Goal: Task Accomplishment & Management: Manage account settings

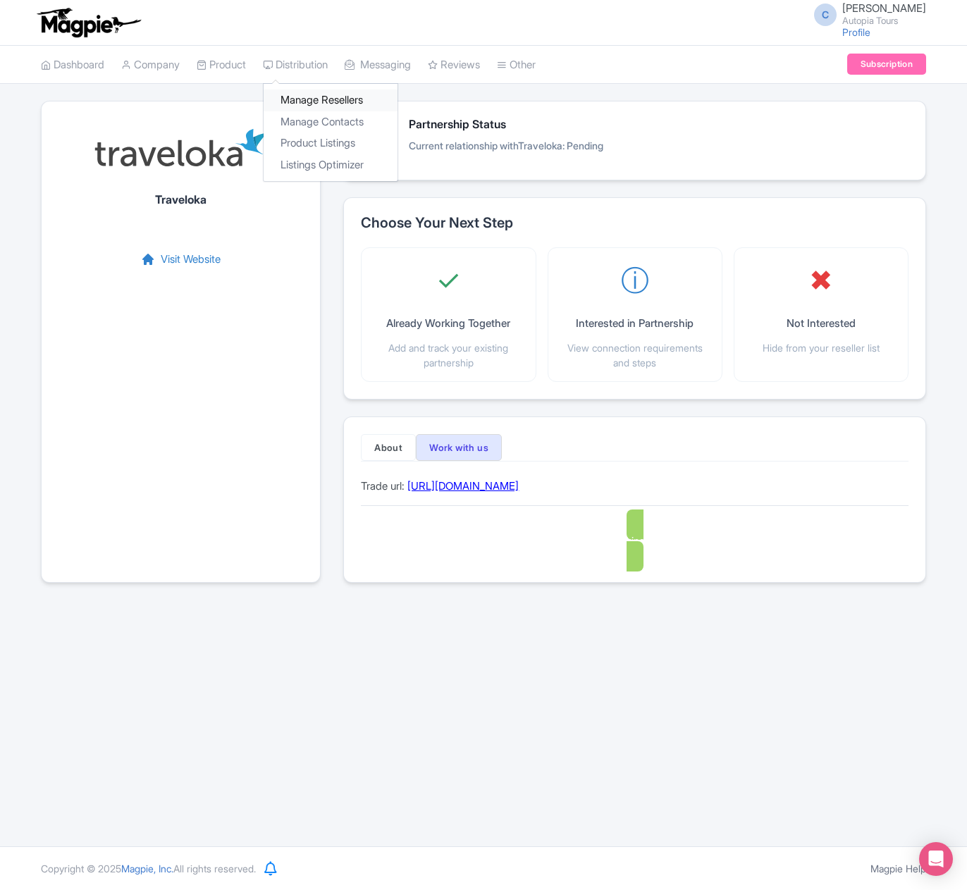
click at [322, 104] on link "Manage Resellers" at bounding box center [331, 100] width 134 height 22
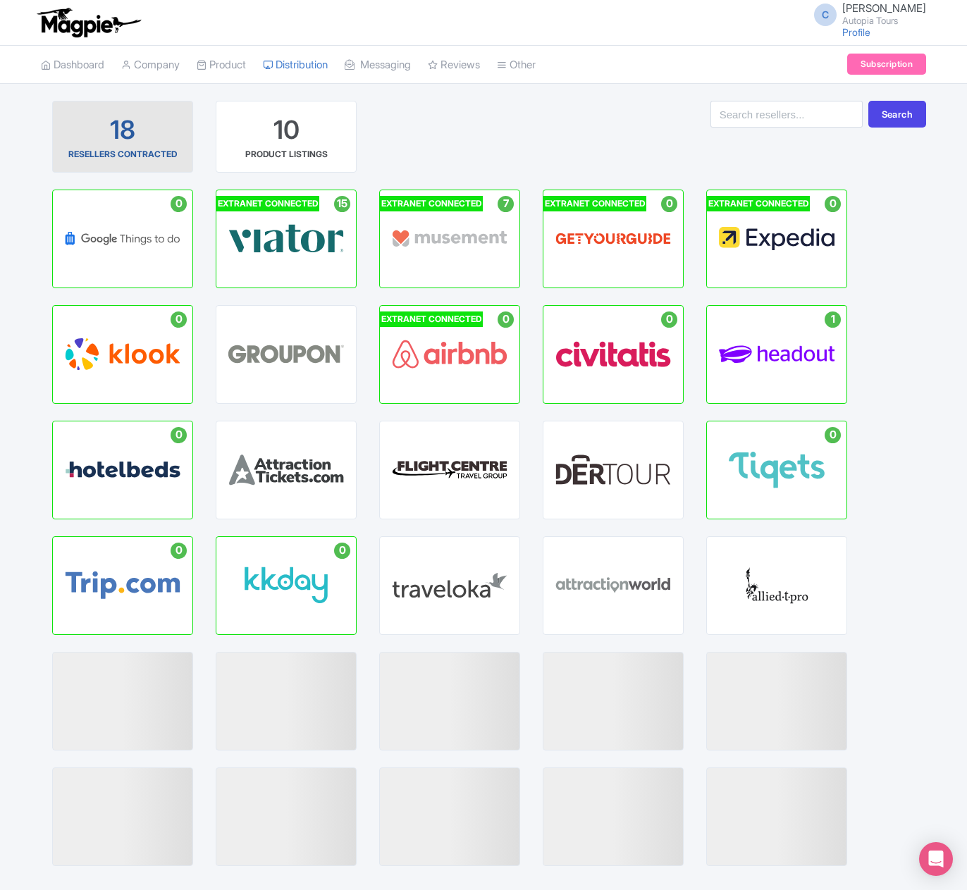
click at [131, 137] on div "18" at bounding box center [122, 130] width 25 height 35
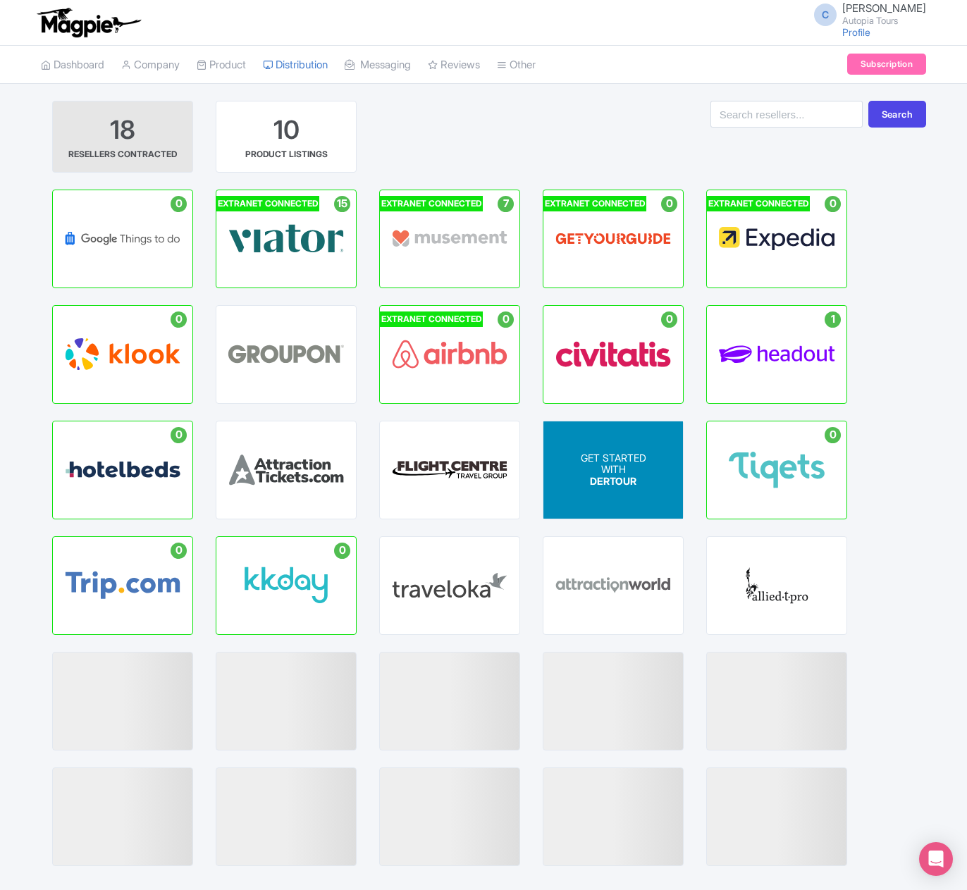
click at [605, 472] on p "WITH" at bounding box center [614, 470] width 66 height 12
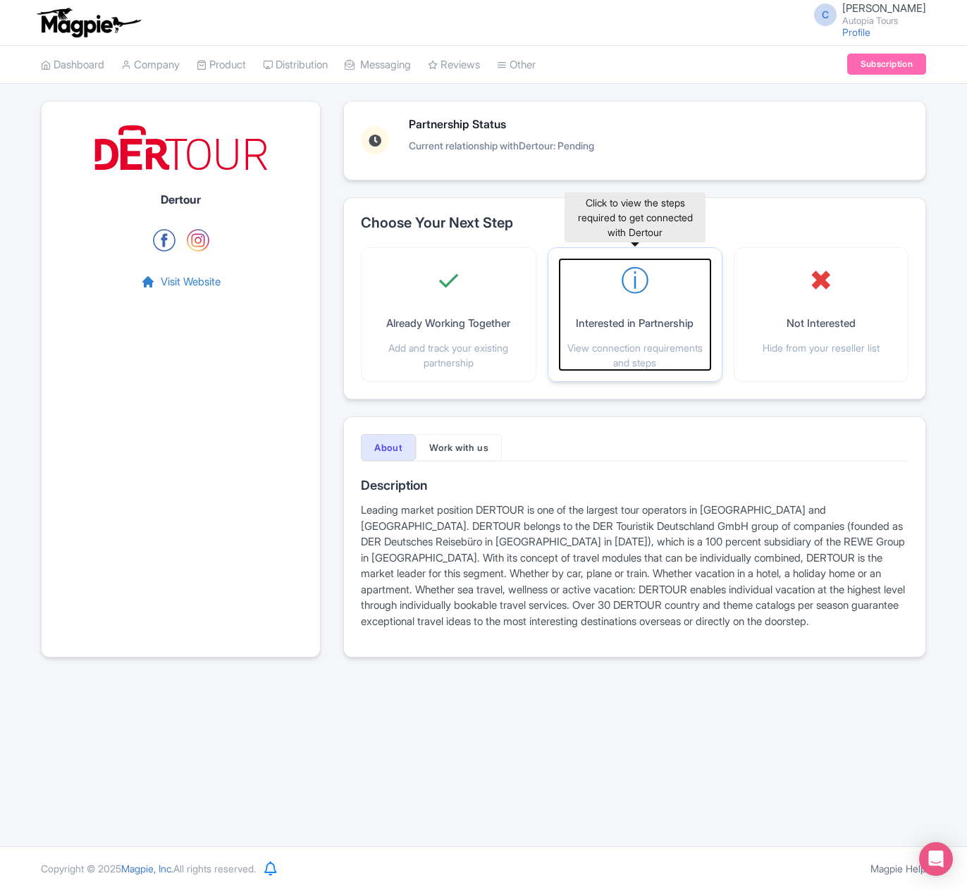
click at [624, 319] on p "Interested in Partnership" at bounding box center [635, 324] width 118 height 16
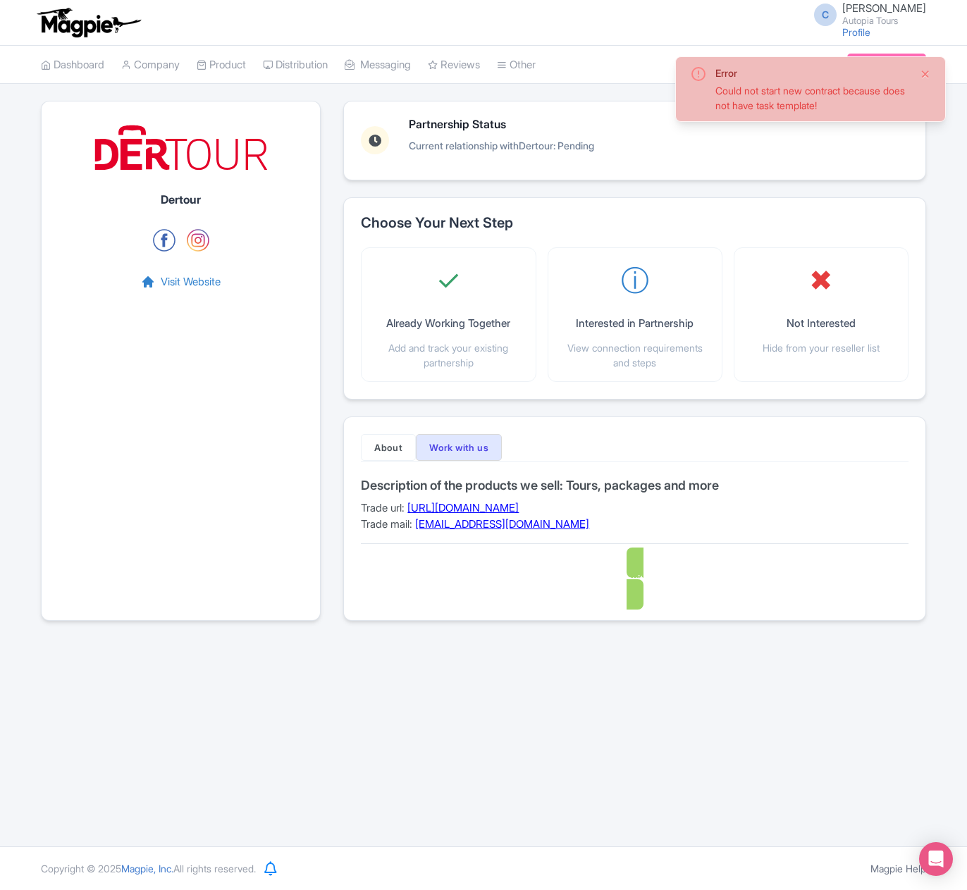
click at [927, 73] on button "Close" at bounding box center [925, 74] width 11 height 17
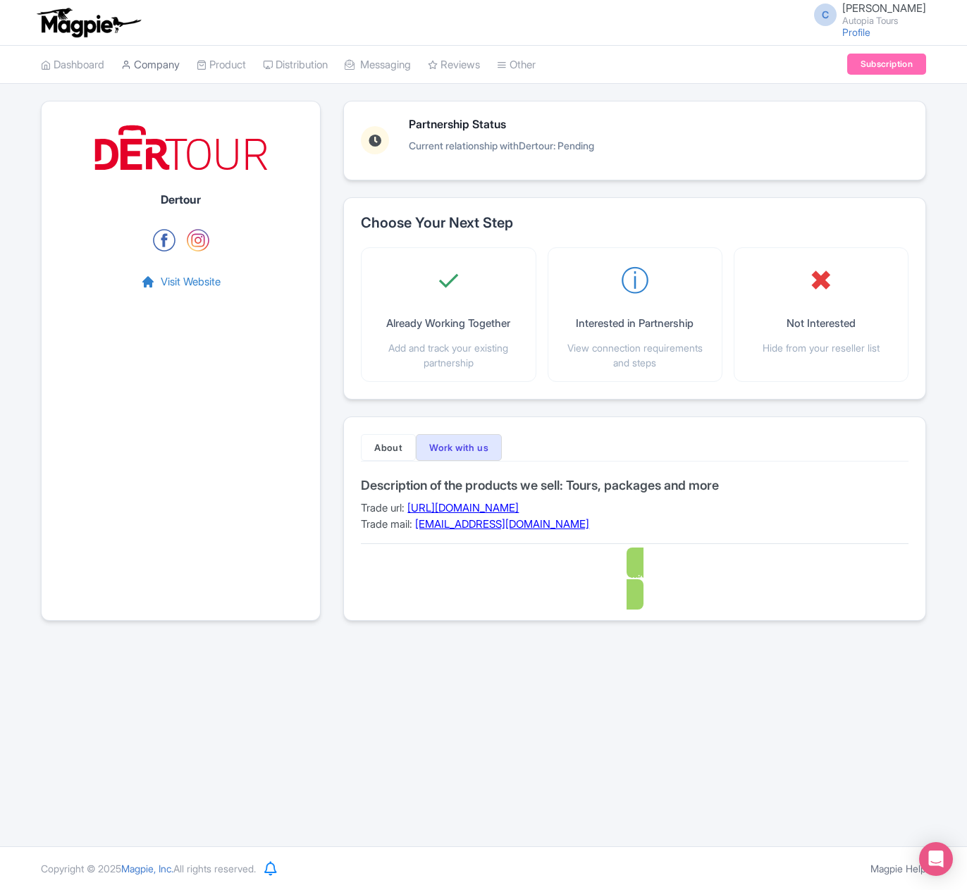
click at [160, 66] on link "Company" at bounding box center [150, 65] width 58 height 39
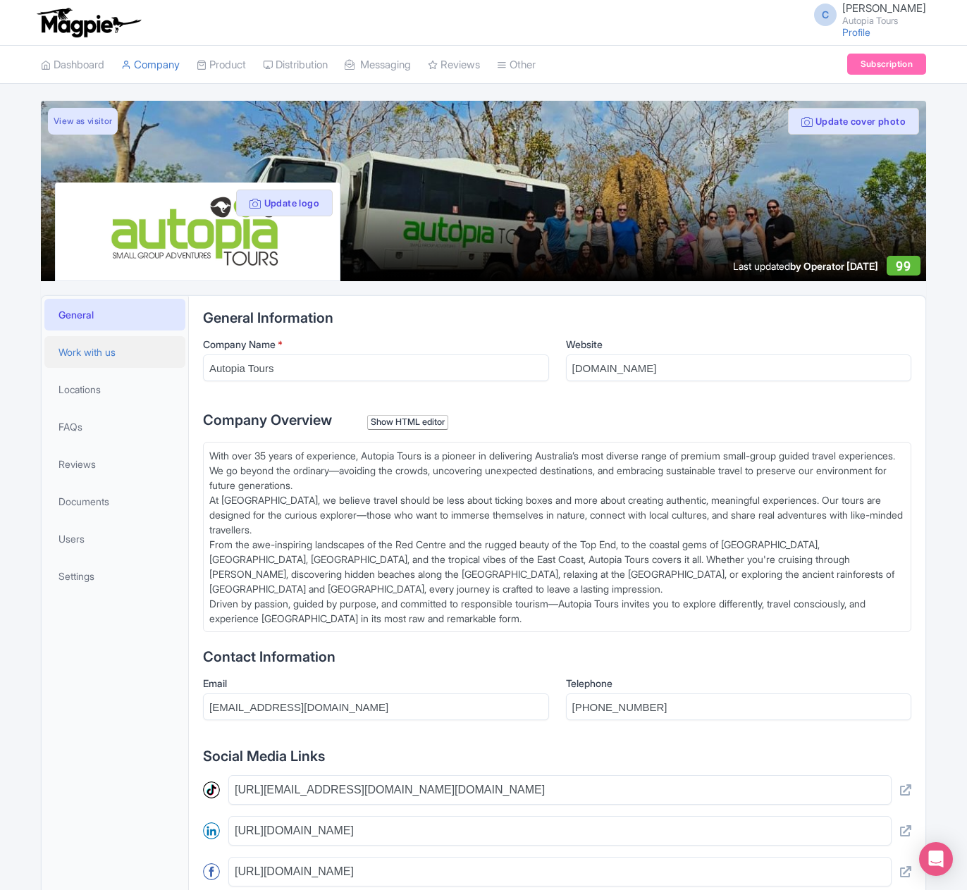
click at [103, 352] on span "Work with us" at bounding box center [86, 352] width 57 height 15
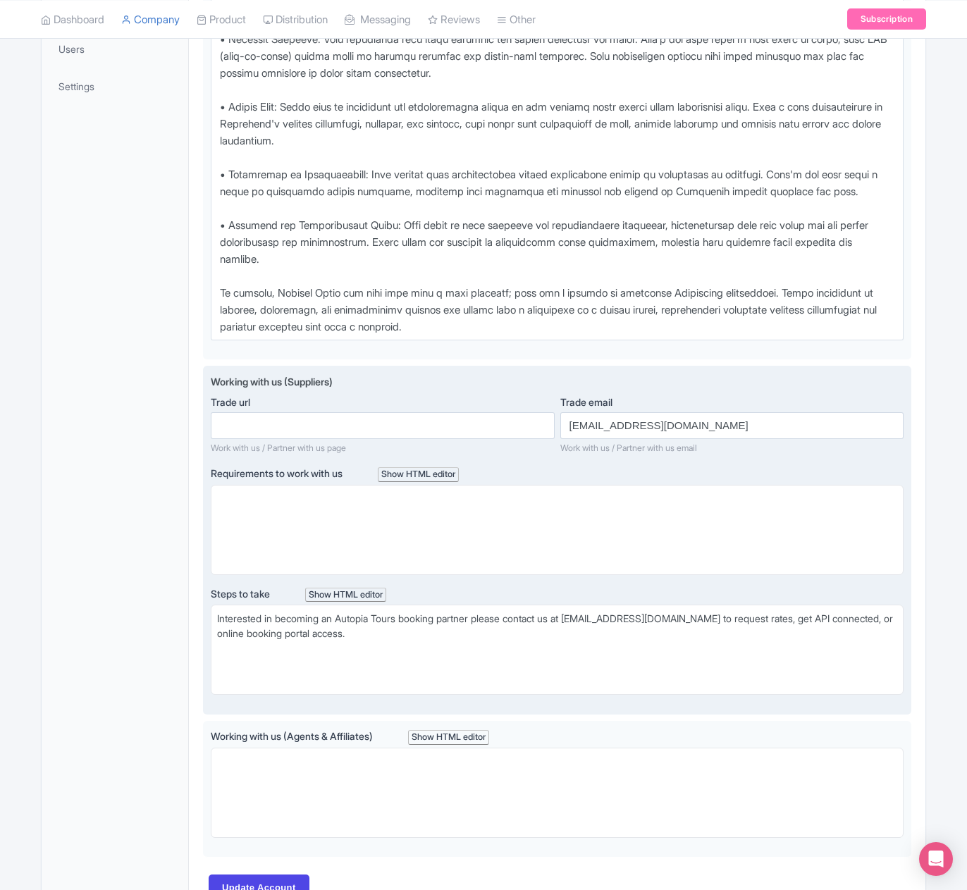
scroll to position [564, 0]
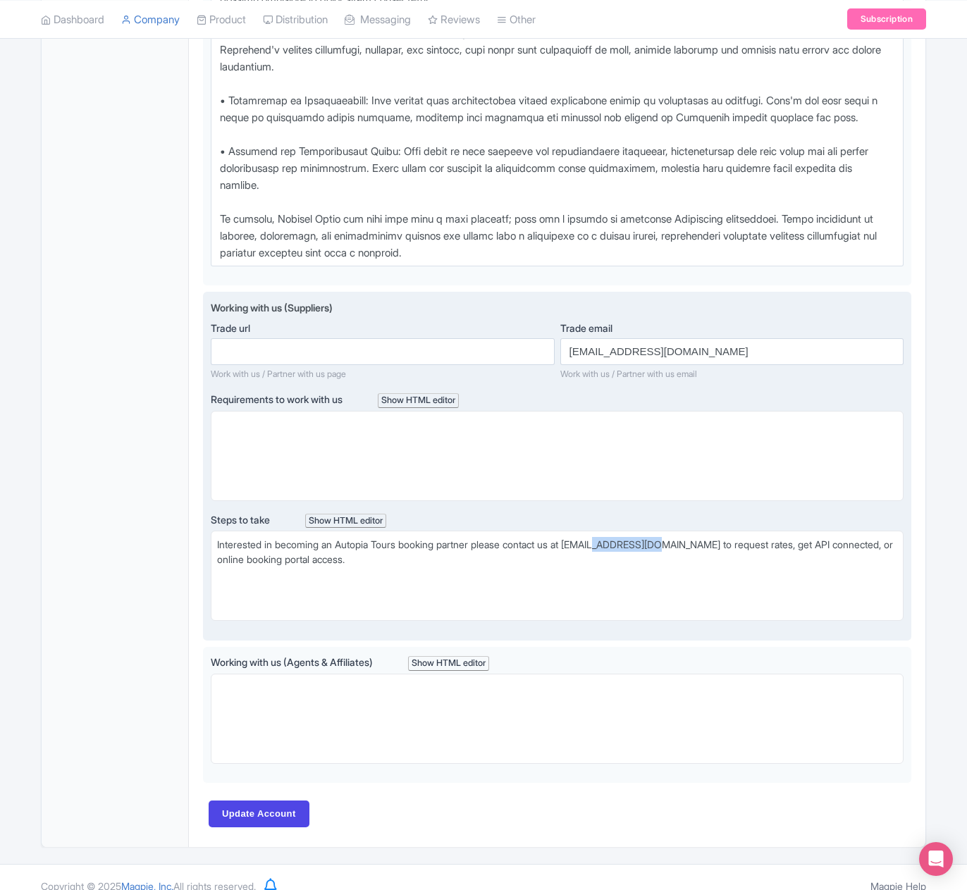
drag, startPoint x: 615, startPoint y: 546, endPoint x: 674, endPoint y: 545, distance: 59.2
click at [674, 545] on div "Interested in becoming an Autopia Tours booking partner please contact us at sa…" at bounding box center [557, 559] width 680 height 44
type trix-editor "<div>Interested in becoming an Autopia Tours booking partner please contact us …"
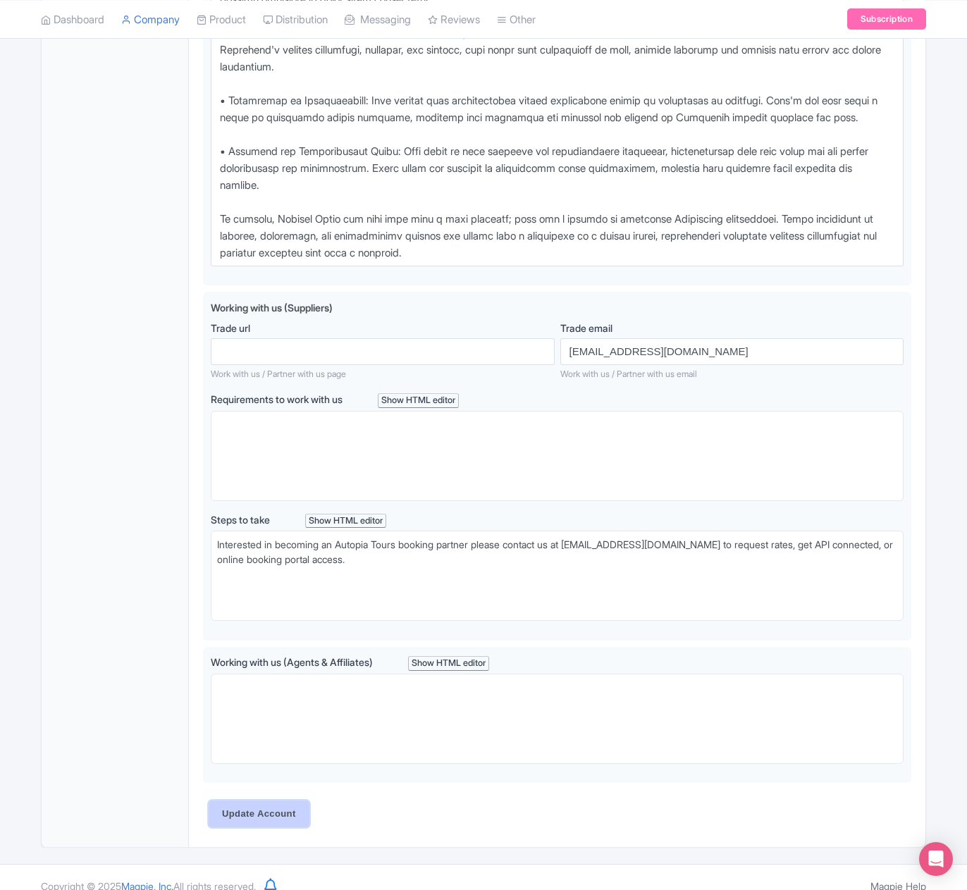
click at [238, 819] on input "Update Account" at bounding box center [259, 813] width 101 height 27
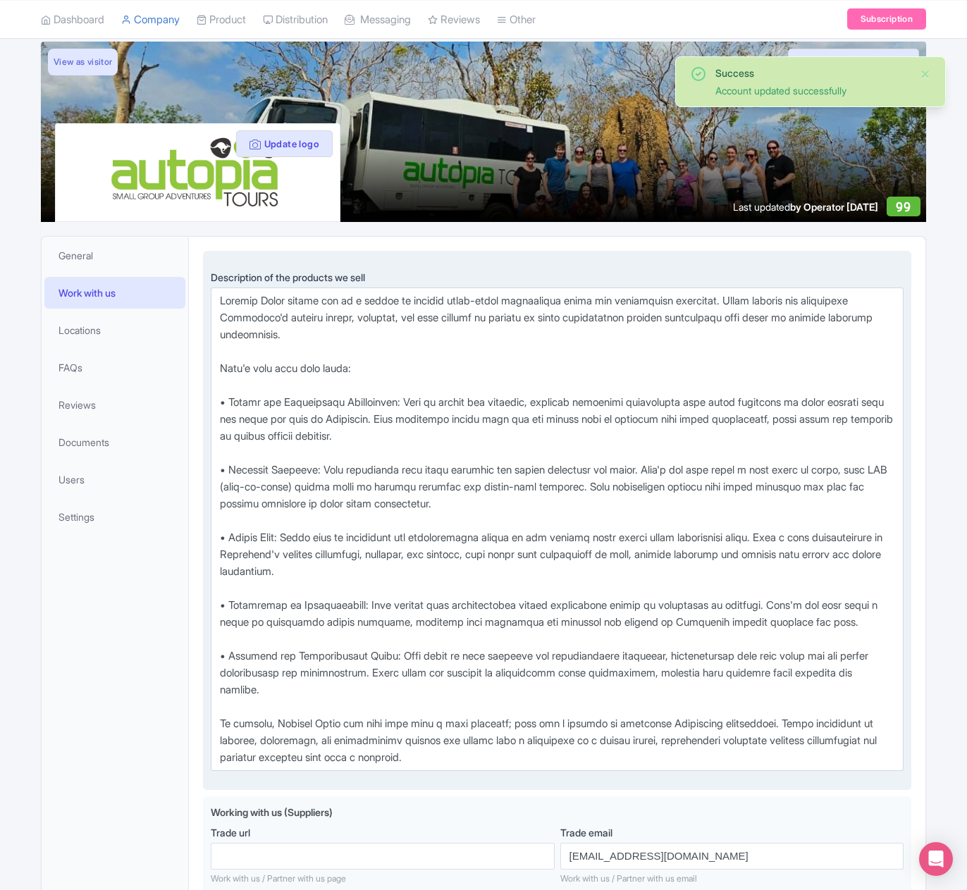
scroll to position [1, 0]
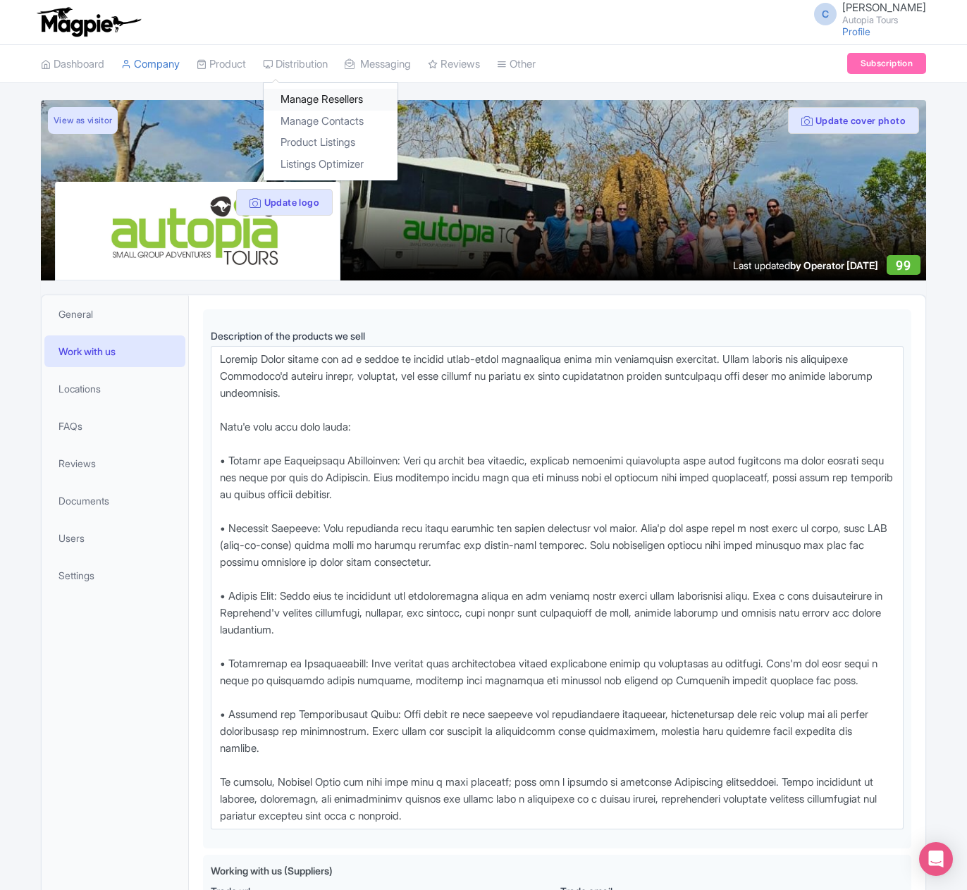
click at [317, 100] on link "Manage Resellers" at bounding box center [331, 100] width 134 height 22
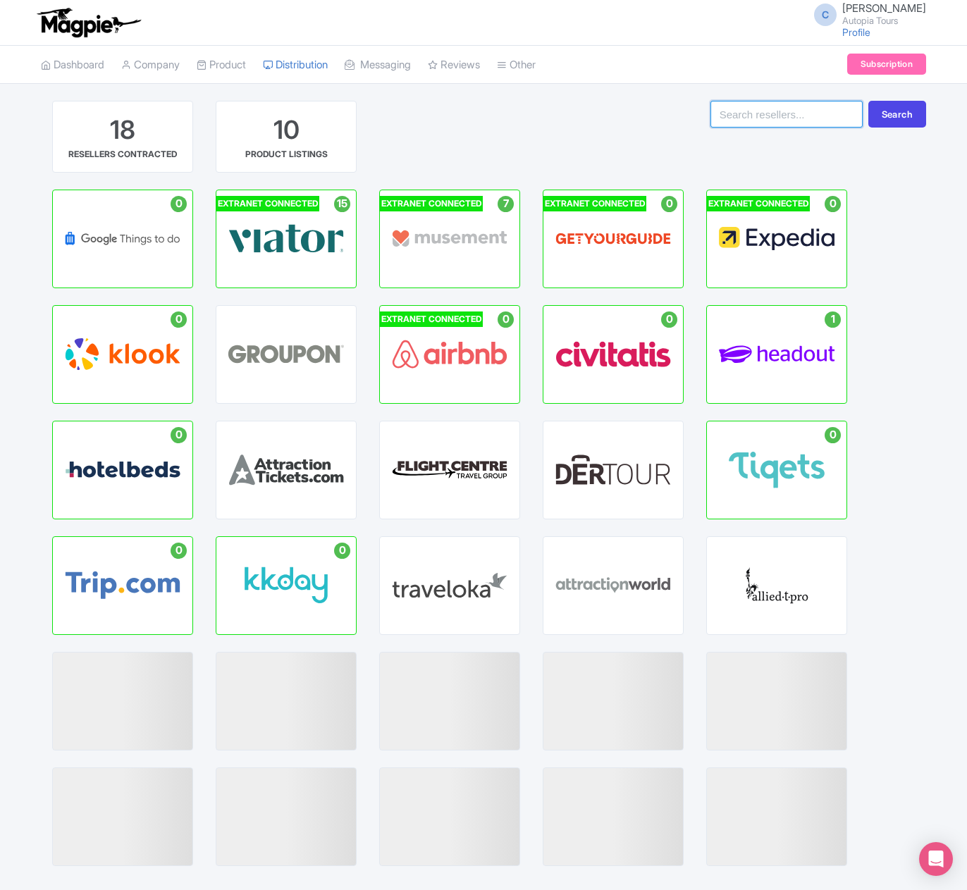
click at [732, 113] on input "search" at bounding box center [786, 114] width 152 height 27
type input "y"
type input "tours4fun"
click at [868, 101] on button "Search" at bounding box center [897, 114] width 58 height 27
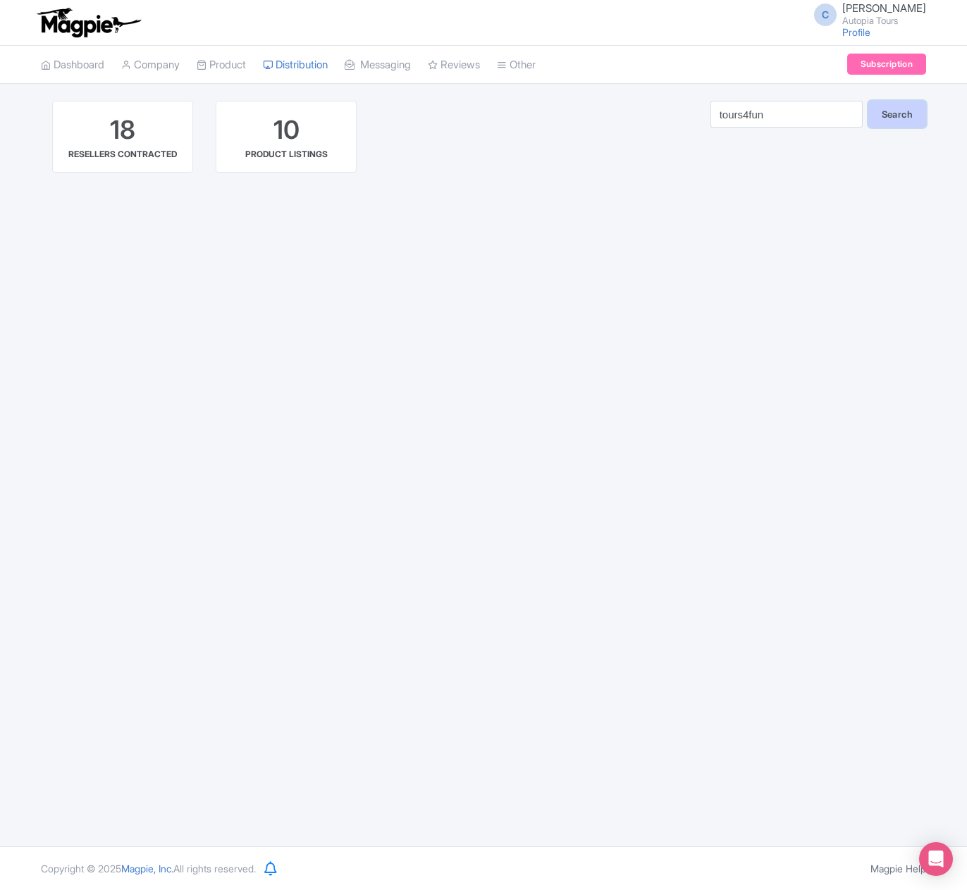
click at [882, 120] on button "Search" at bounding box center [897, 114] width 58 height 27
click at [146, 67] on link "Company" at bounding box center [150, 65] width 58 height 39
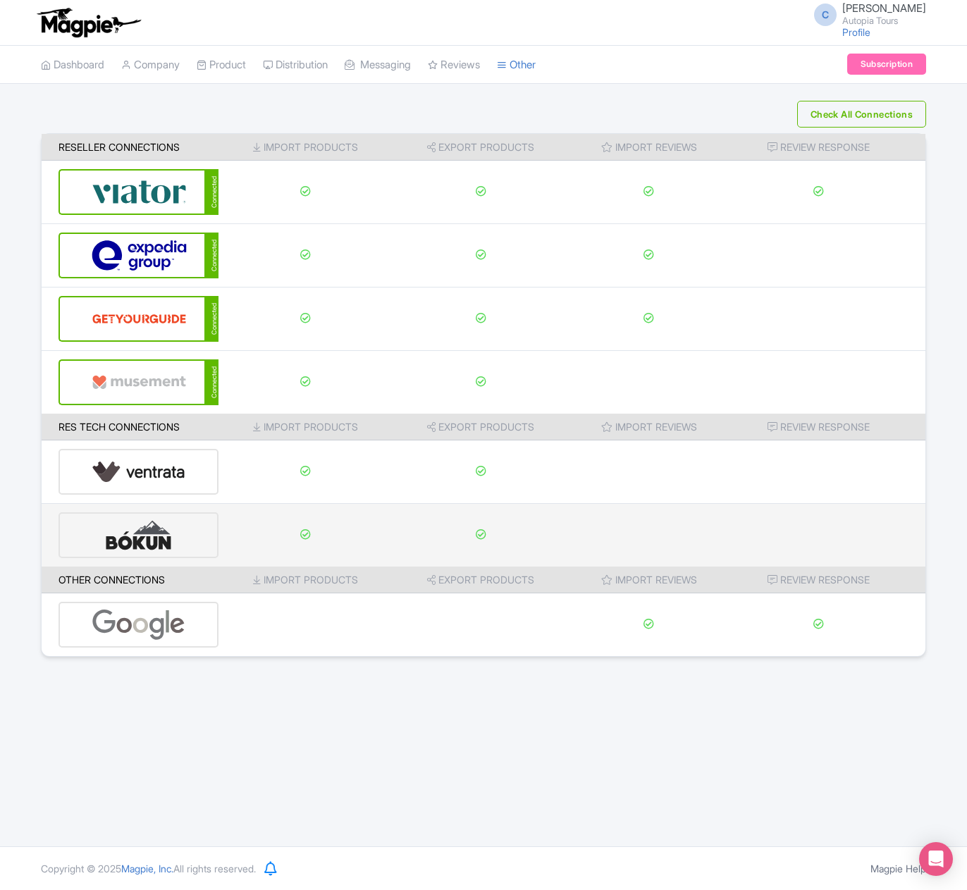
click at [137, 530] on img at bounding box center [139, 535] width 94 height 43
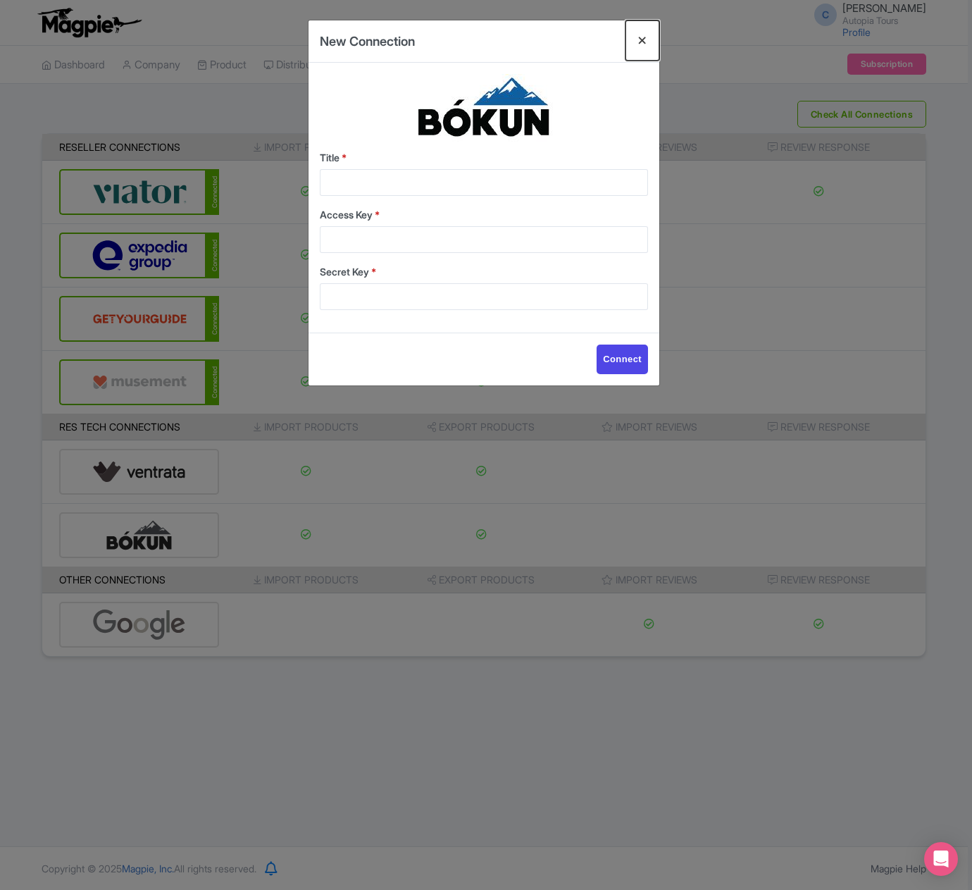
click at [644, 37] on button "Close" at bounding box center [643, 40] width 34 height 40
